Goal: Navigation & Orientation: Find specific page/section

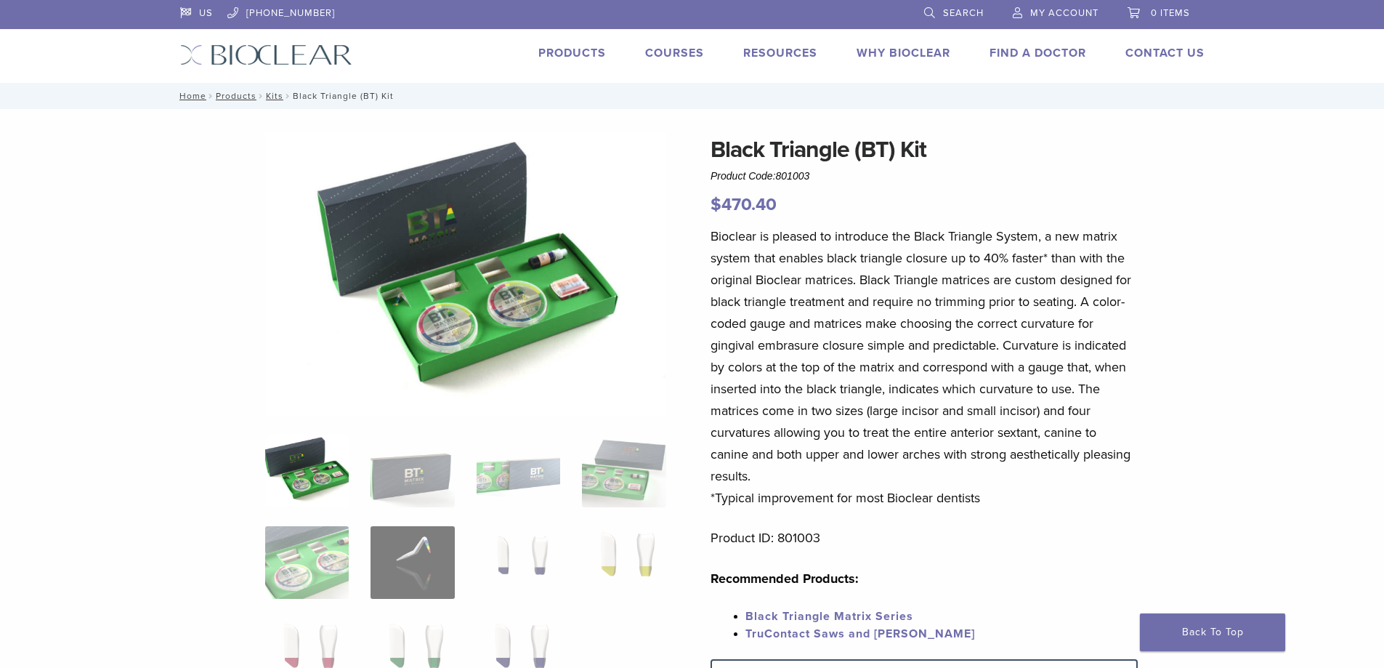
click at [683, 51] on link "Courses" at bounding box center [674, 53] width 59 height 15
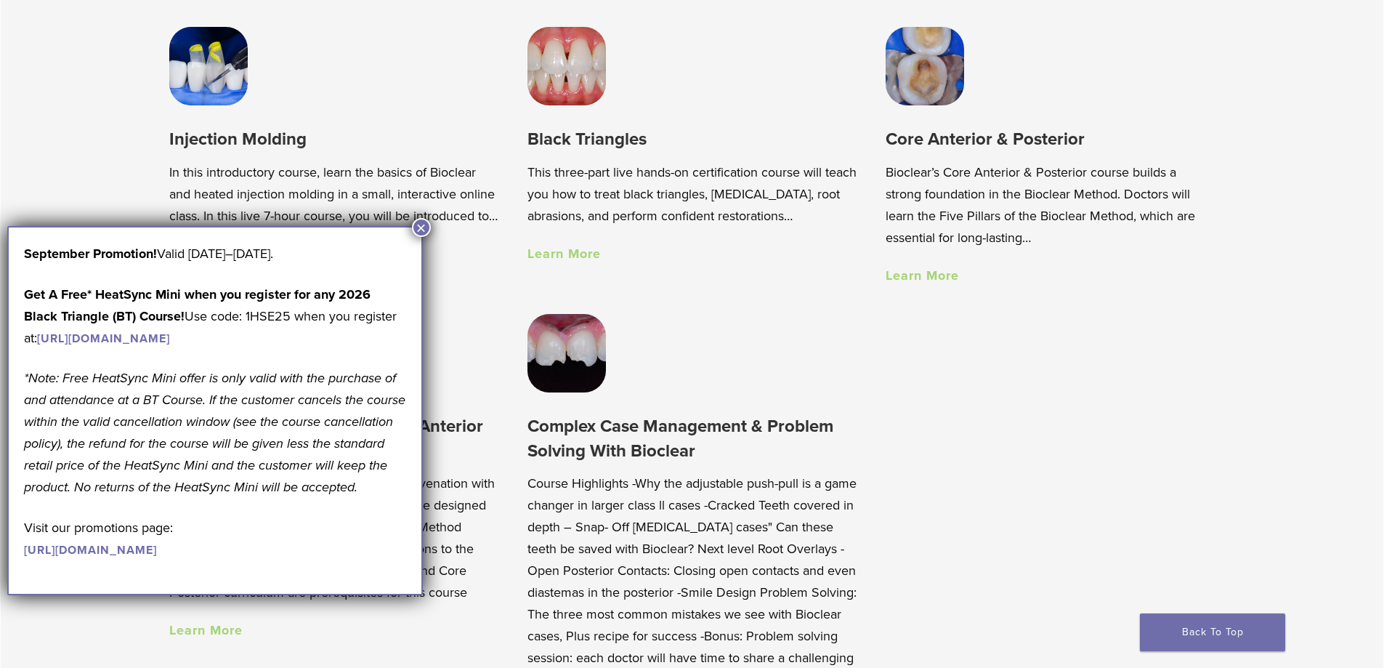
scroll to position [1235, 0]
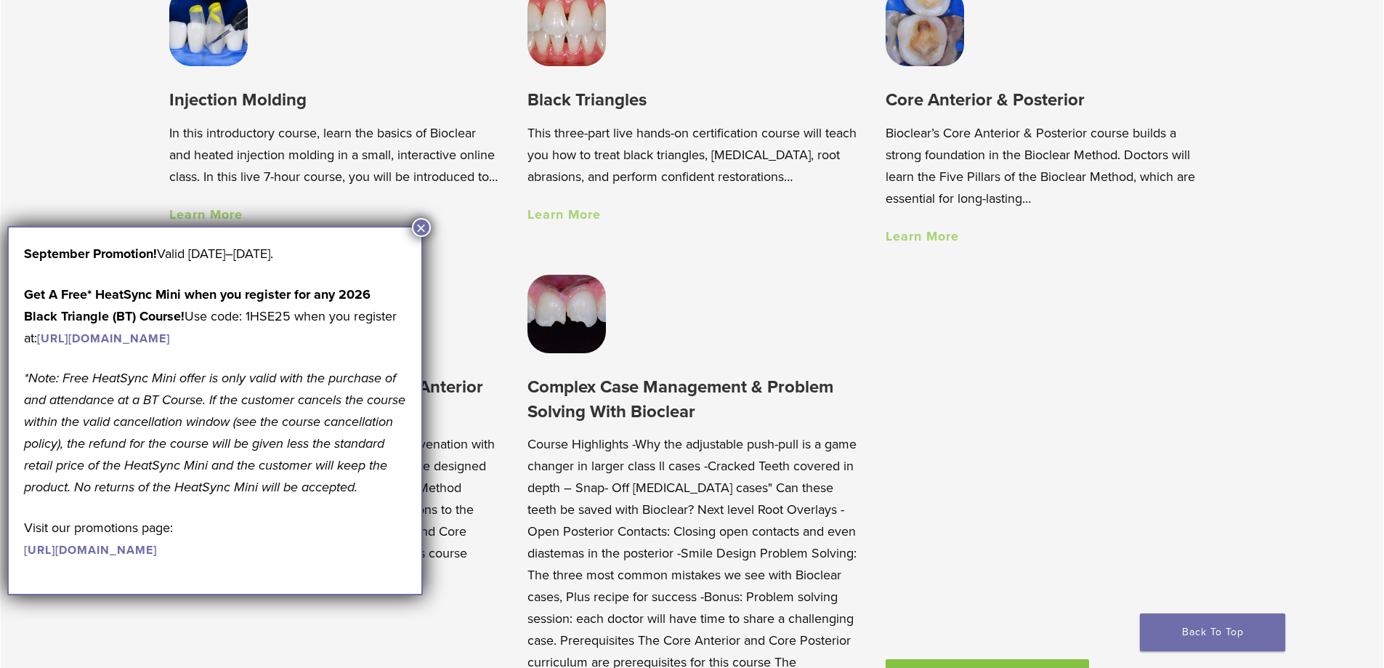
click at [419, 218] on button "×" at bounding box center [421, 227] width 19 height 19
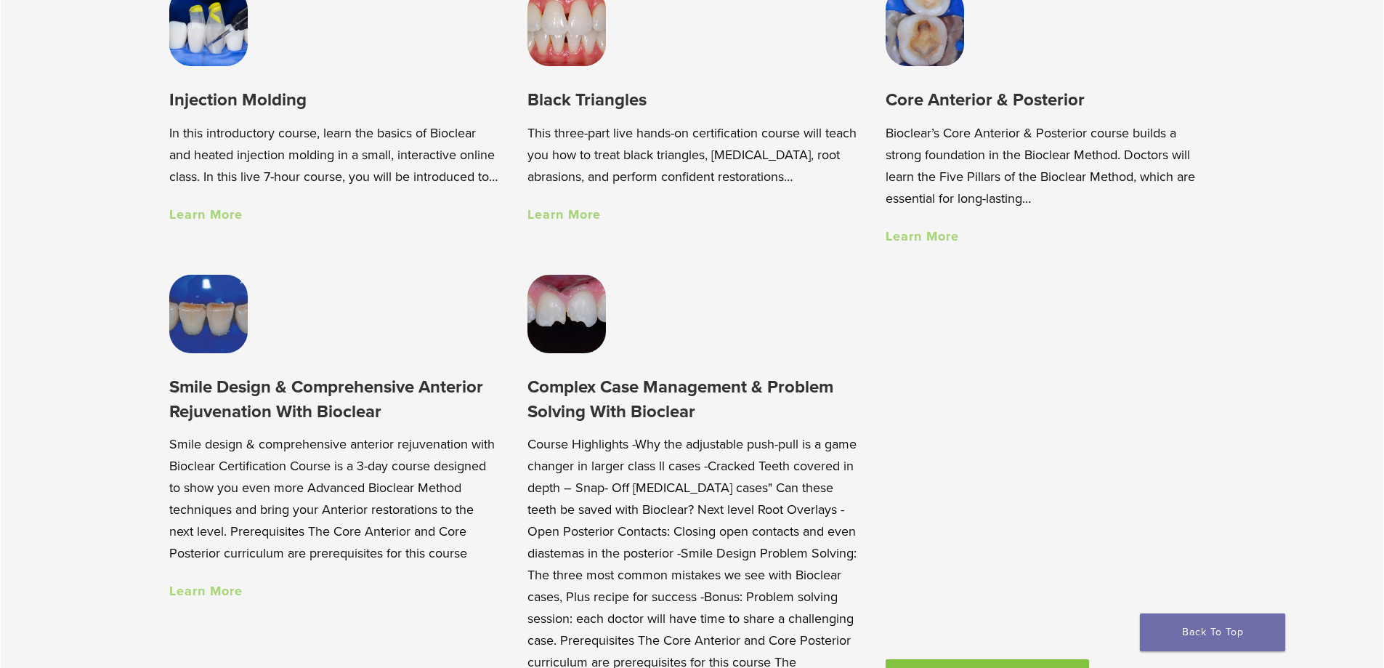
click at [233, 40] on img at bounding box center [208, 27] width 78 height 78
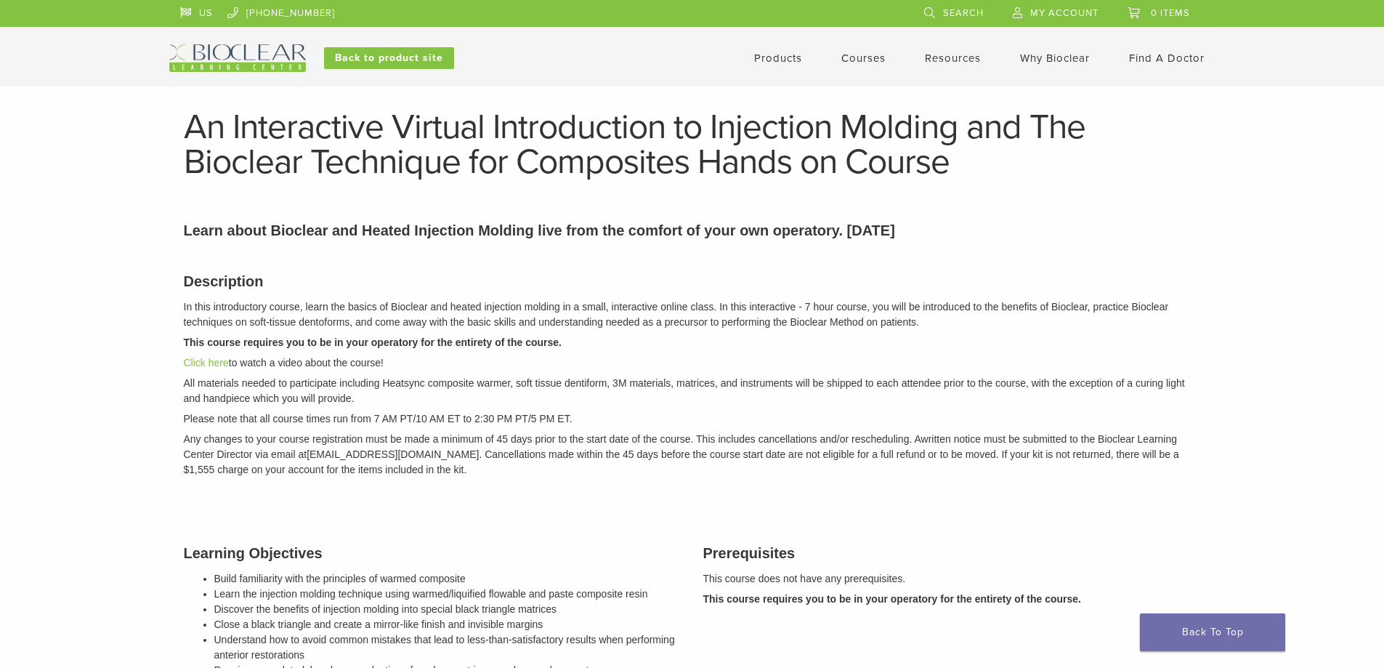
click at [770, 53] on link "Products" at bounding box center [778, 58] width 48 height 13
